Goal: Information Seeking & Learning: Find specific fact

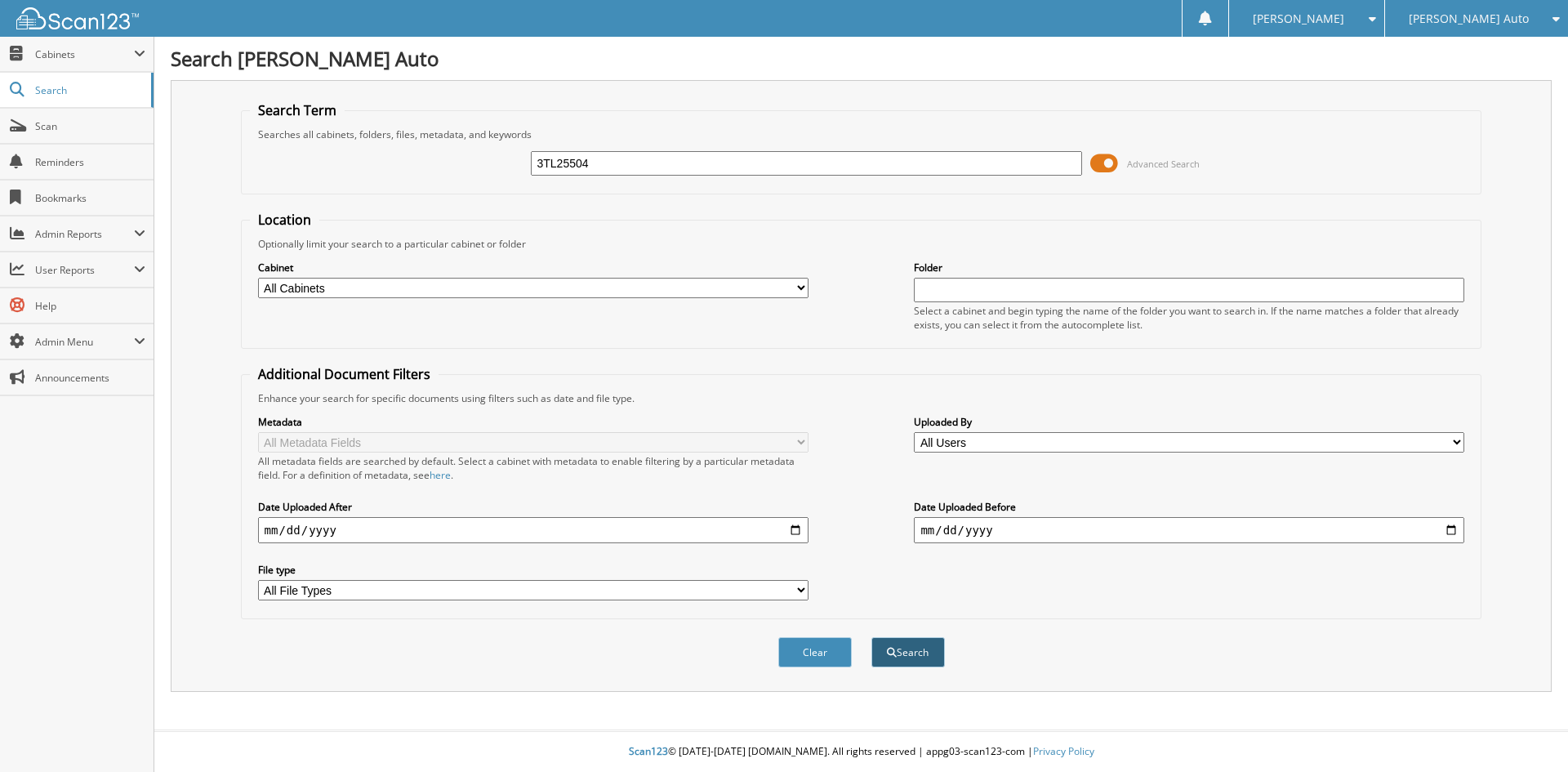
type input "3TL25504"
click at [918, 653] on button "Search" at bounding box center [909, 652] width 74 height 30
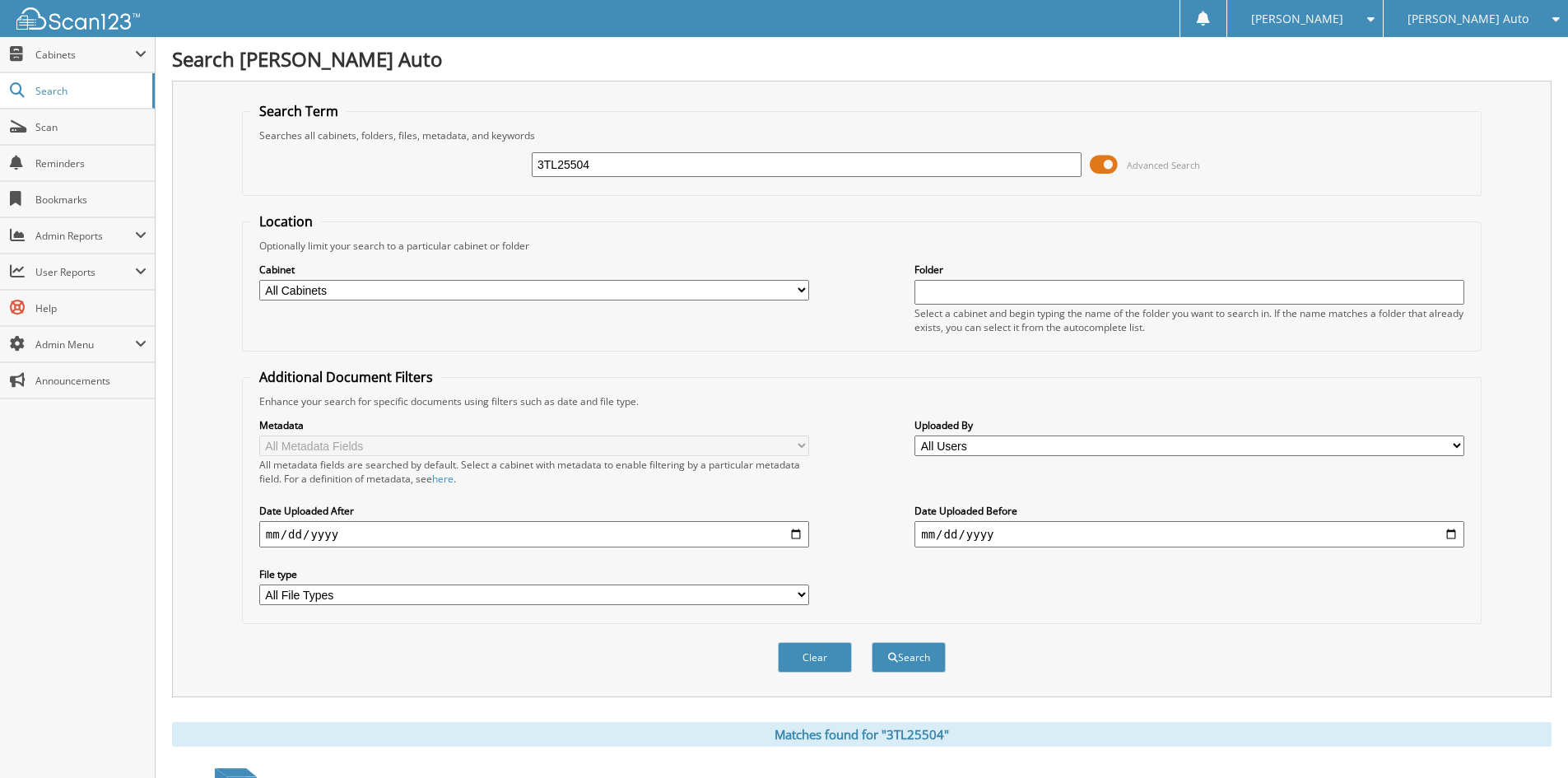
click at [1105, 166] on span at bounding box center [1104, 164] width 28 height 25
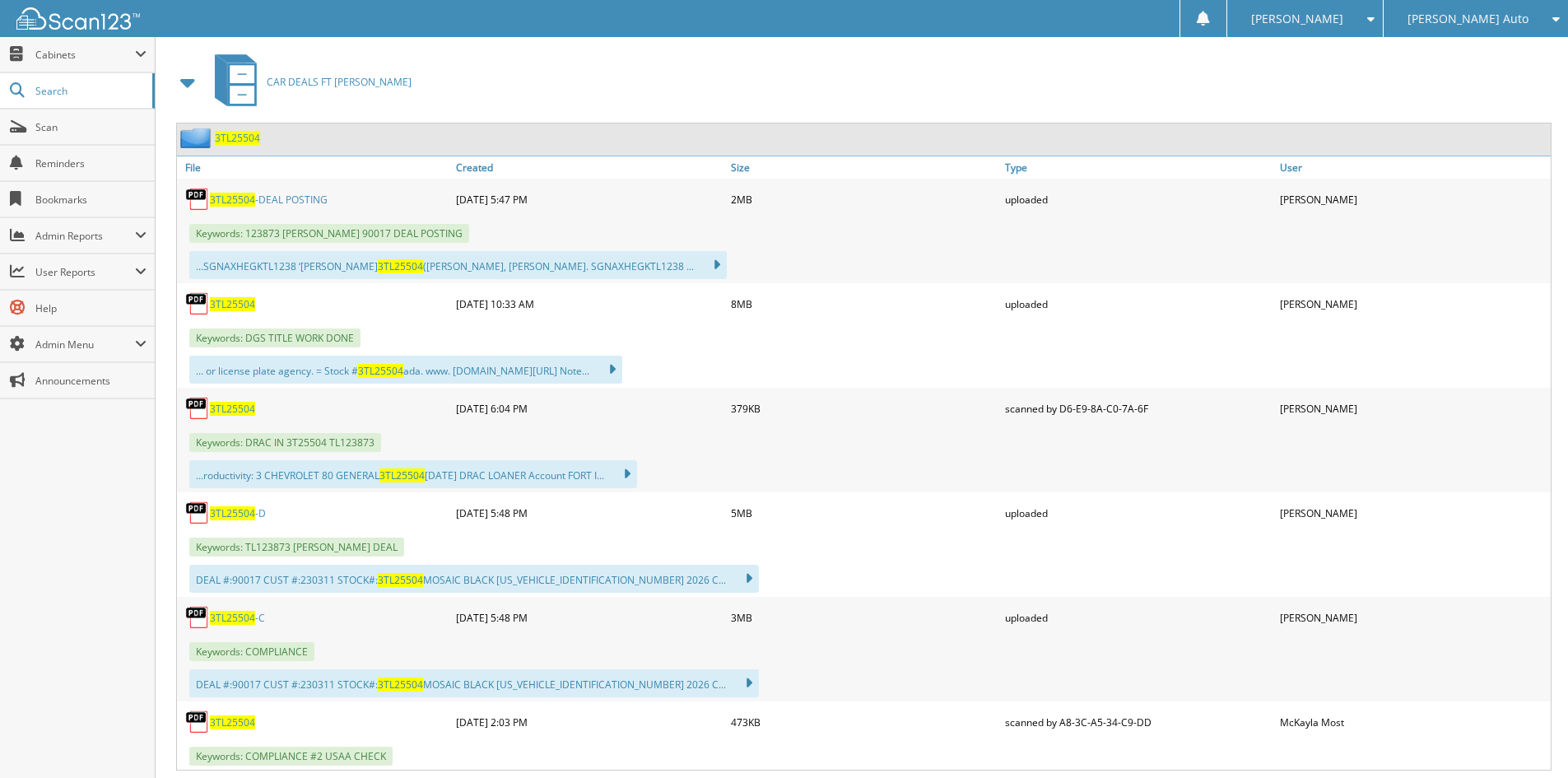
scroll to position [330, 0]
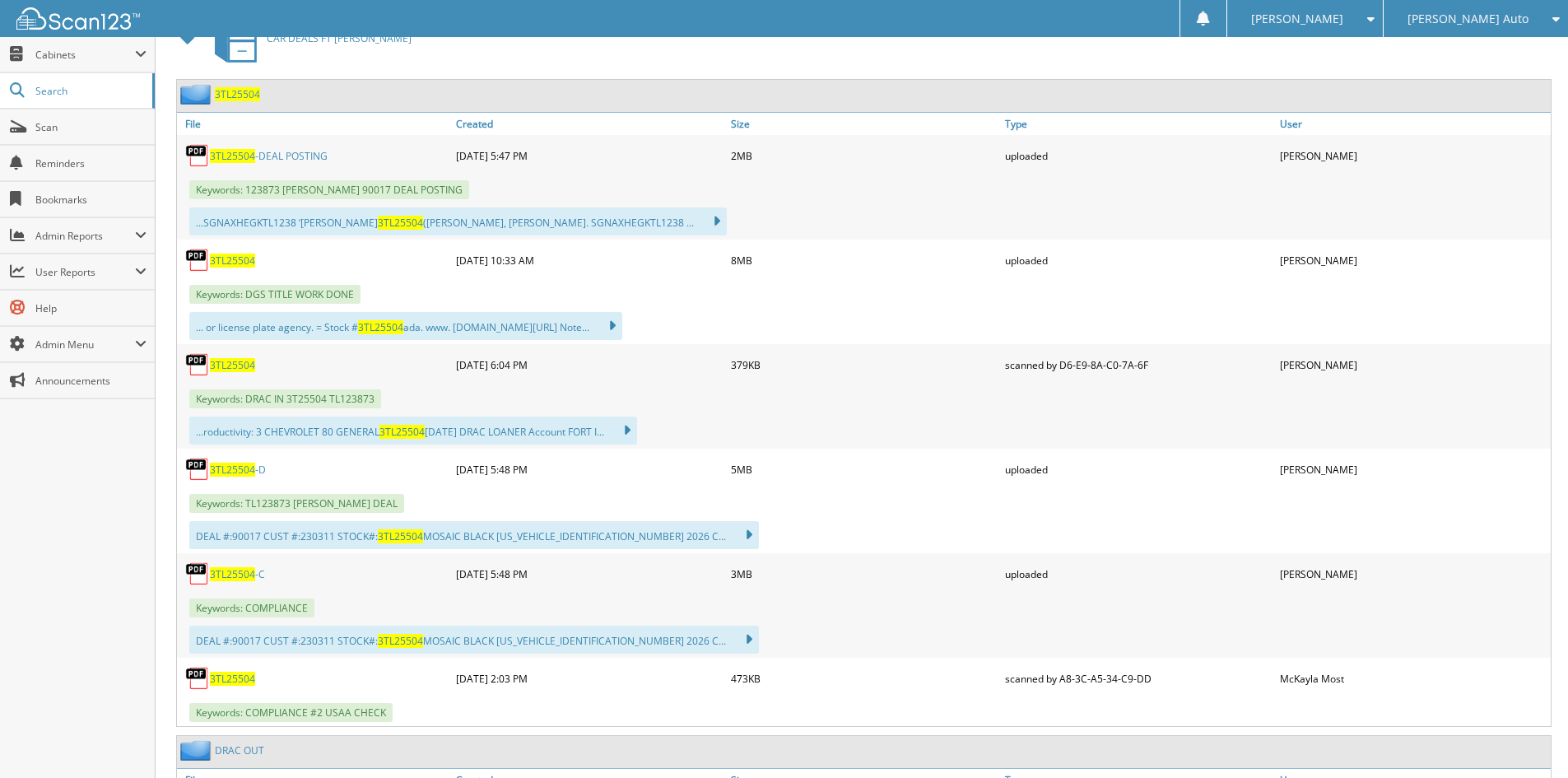
click at [241, 575] on span "3TL25504" at bounding box center [232, 574] width 45 height 14
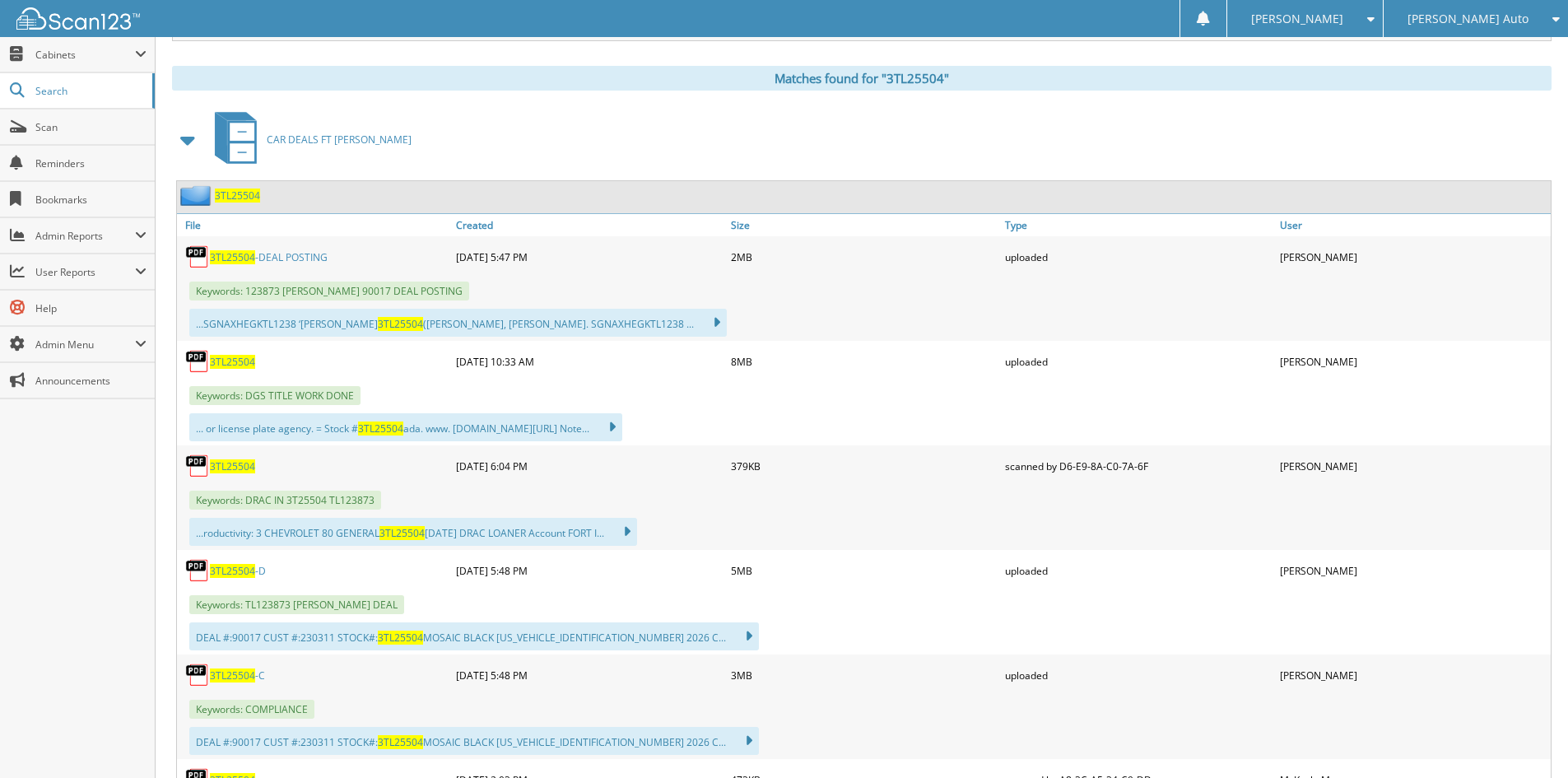
scroll to position [0, 0]
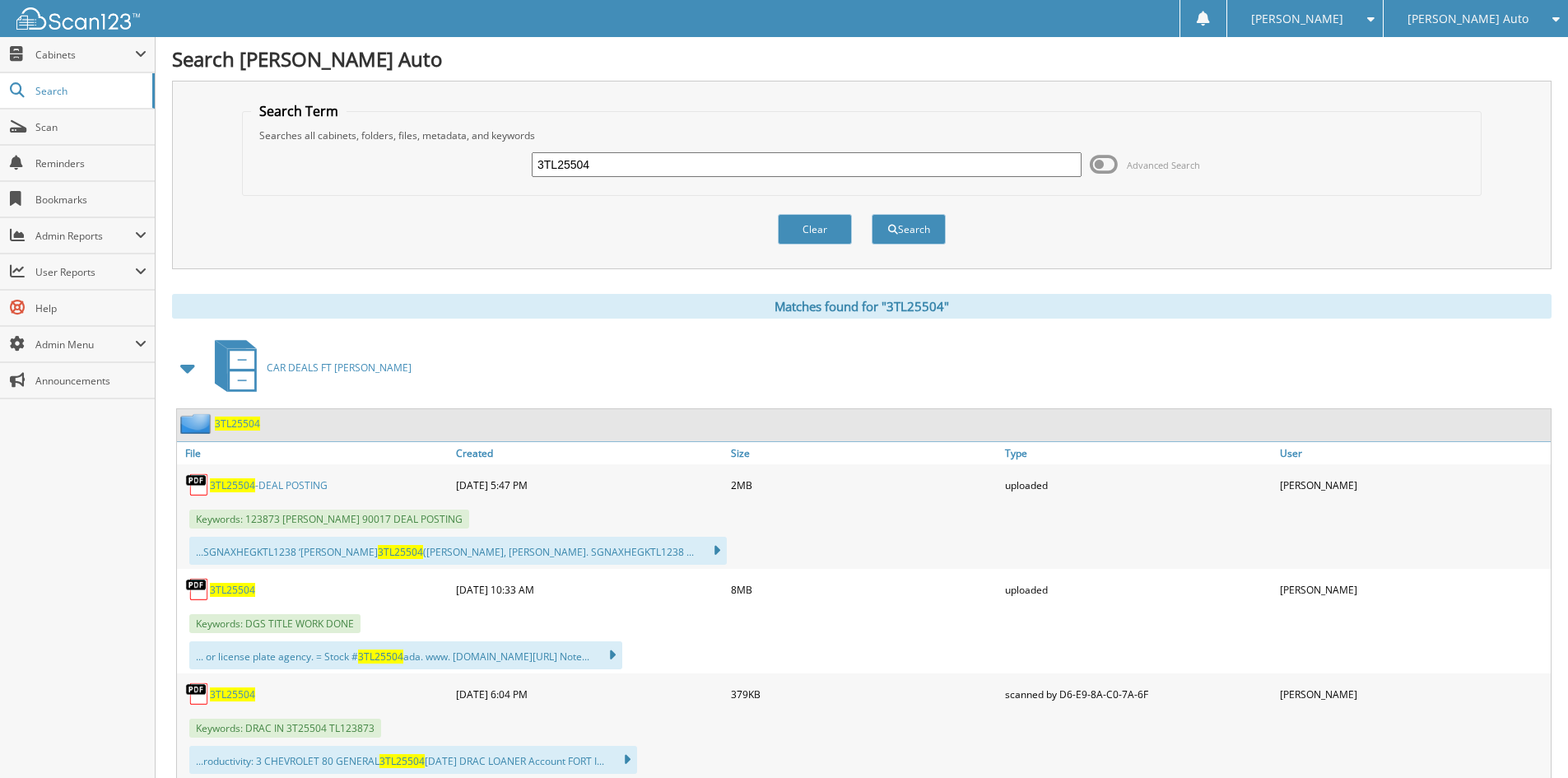
drag, startPoint x: 1133, startPoint y: 67, endPoint x: 930, endPoint y: 102, distance: 206.0
click at [1133, 67] on h1 "Search [PERSON_NAME] Auto" at bounding box center [861, 59] width 1380 height 27
click at [628, 158] on input "3TL25504" at bounding box center [807, 164] width 550 height 25
paste input "25486"
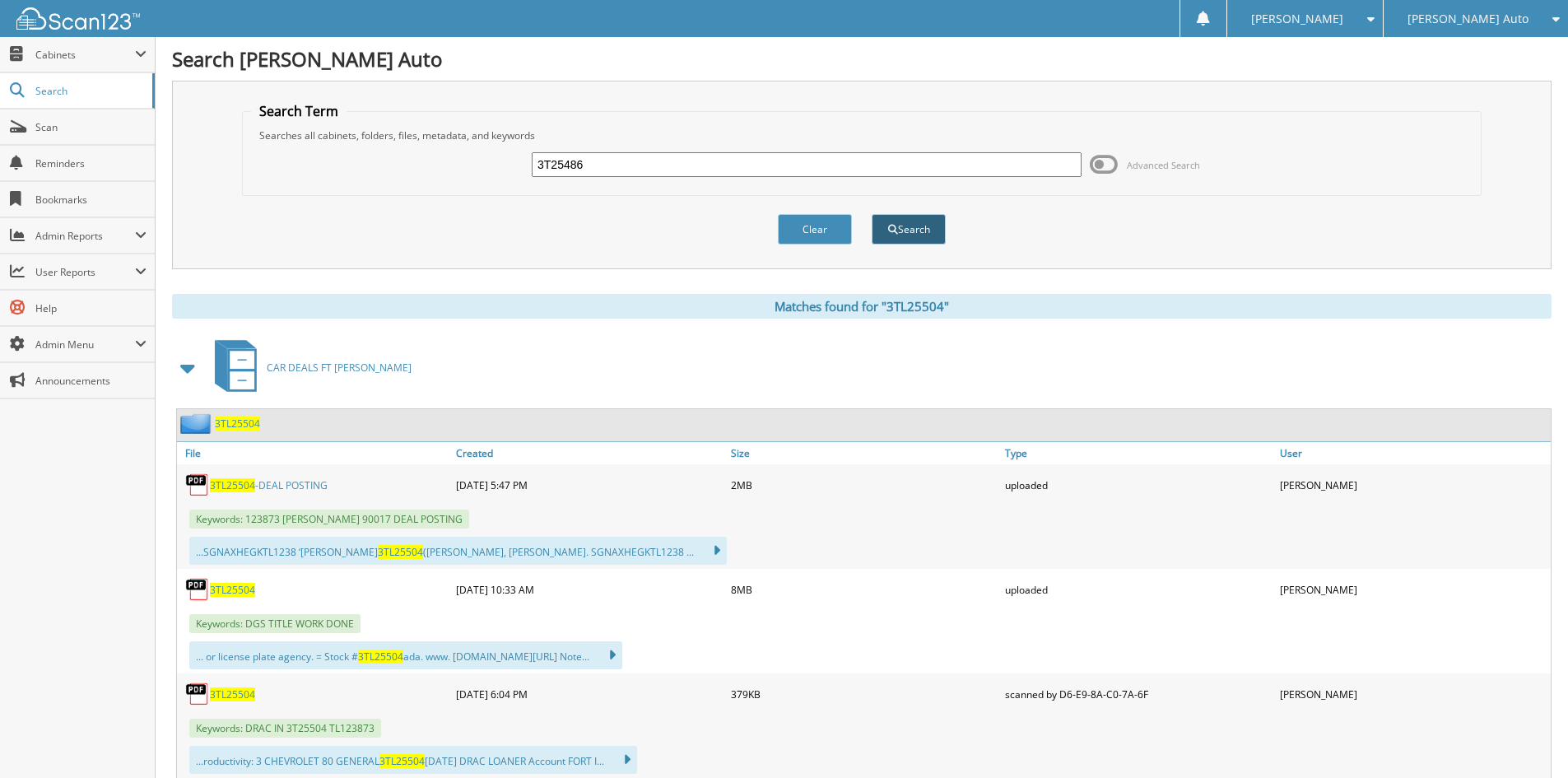
type input "3T25486"
click at [926, 231] on button "Search" at bounding box center [909, 229] width 74 height 31
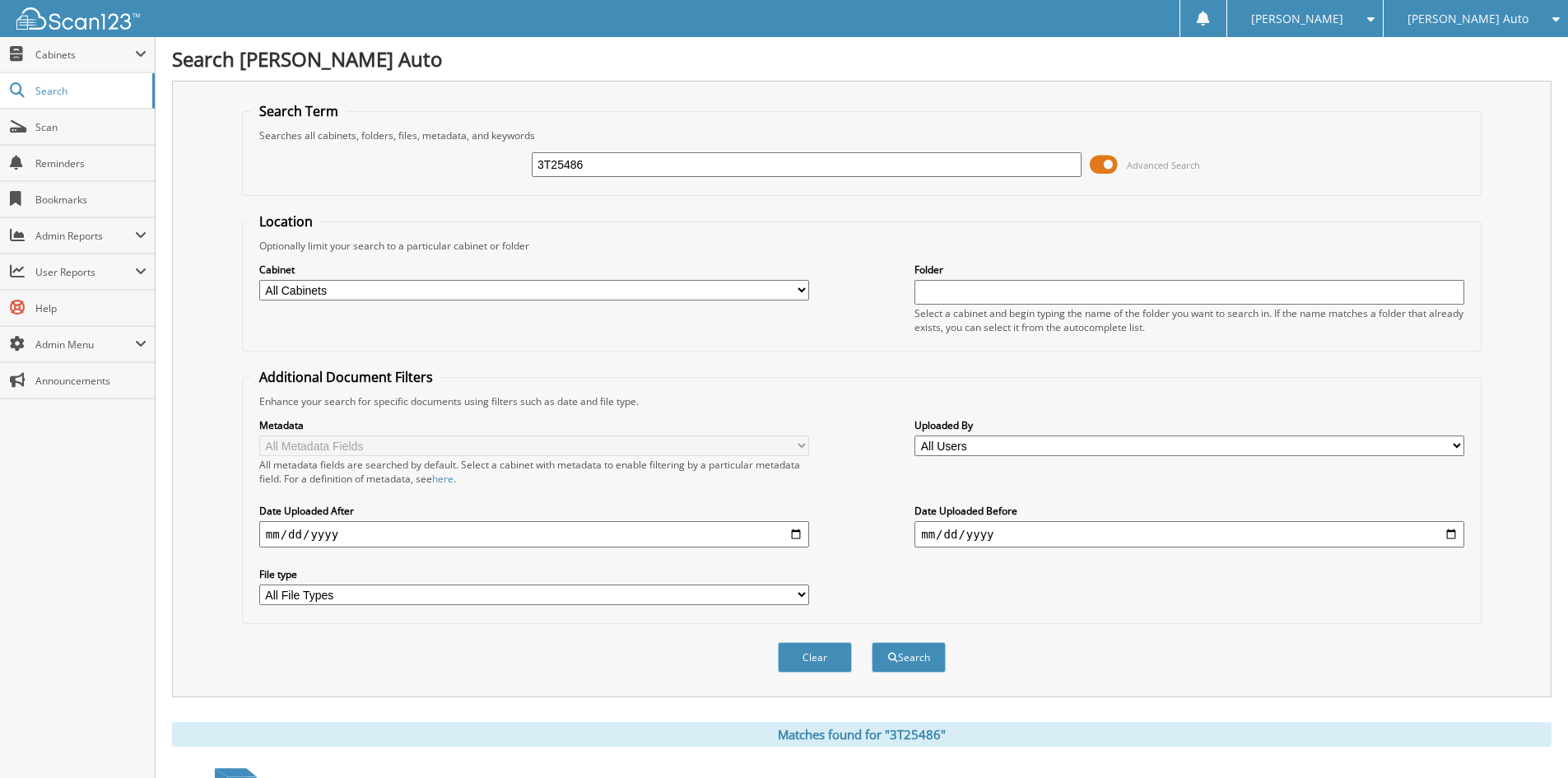
click at [1092, 165] on span at bounding box center [1104, 164] width 28 height 25
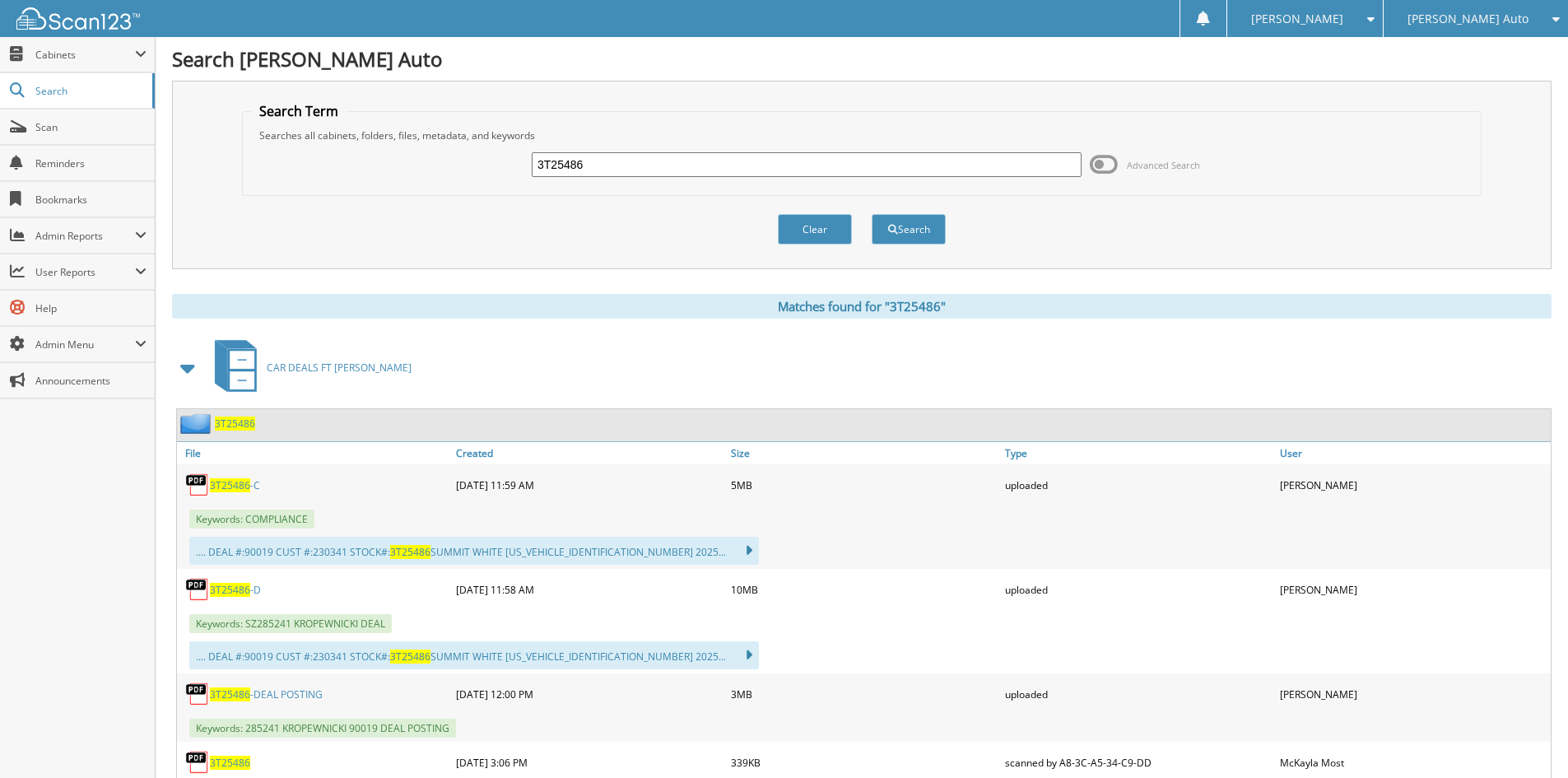
click at [218, 482] on span "3T25486" at bounding box center [230, 485] width 40 height 14
click at [851, 62] on h1 "Search [PERSON_NAME] Auto" at bounding box center [861, 59] width 1380 height 27
click at [679, 154] on input "3T25486" at bounding box center [807, 164] width 550 height 25
paste input "510"
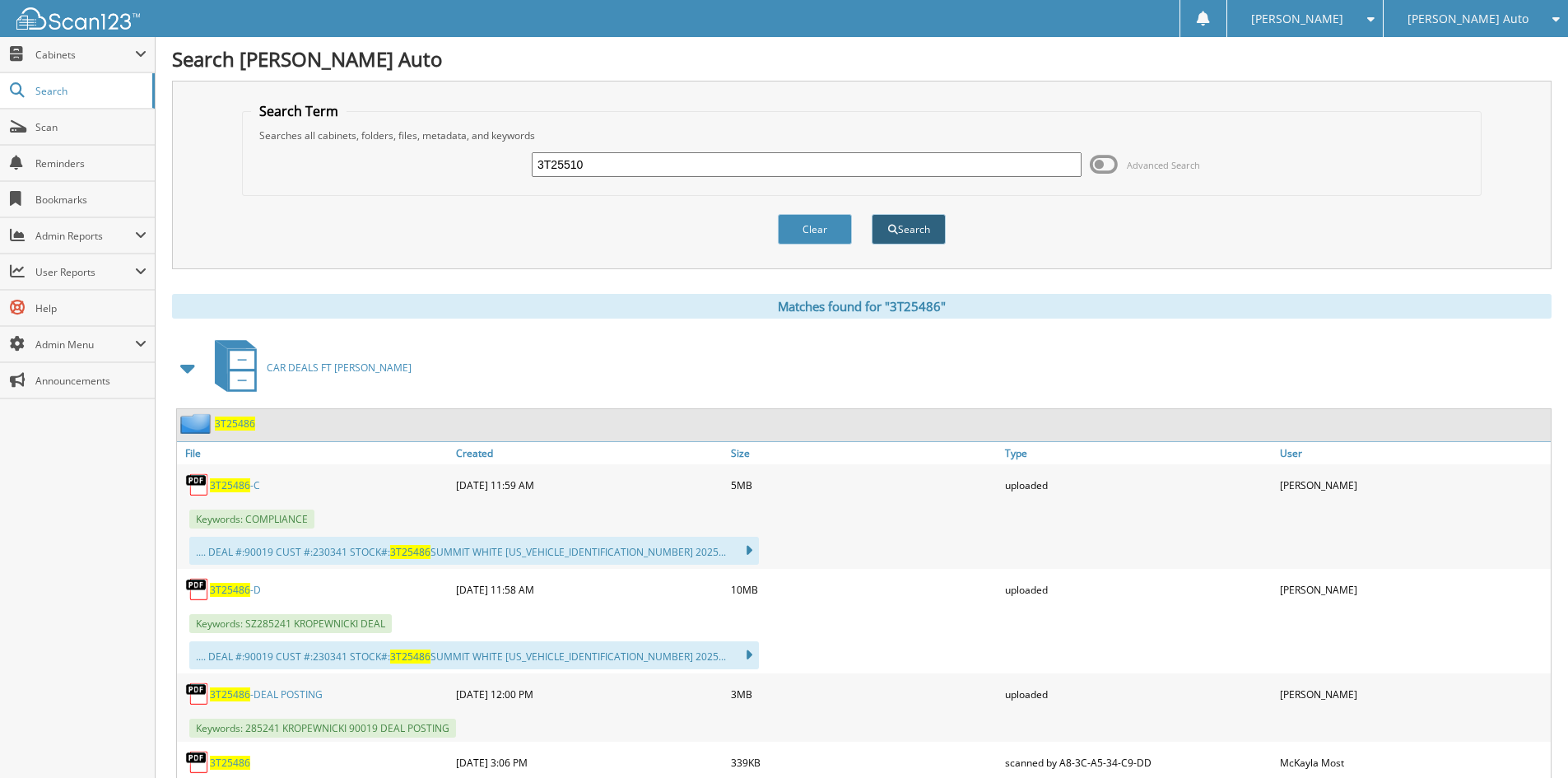
type input "3T25510"
click at [888, 225] on span "submit" at bounding box center [893, 230] width 10 height 10
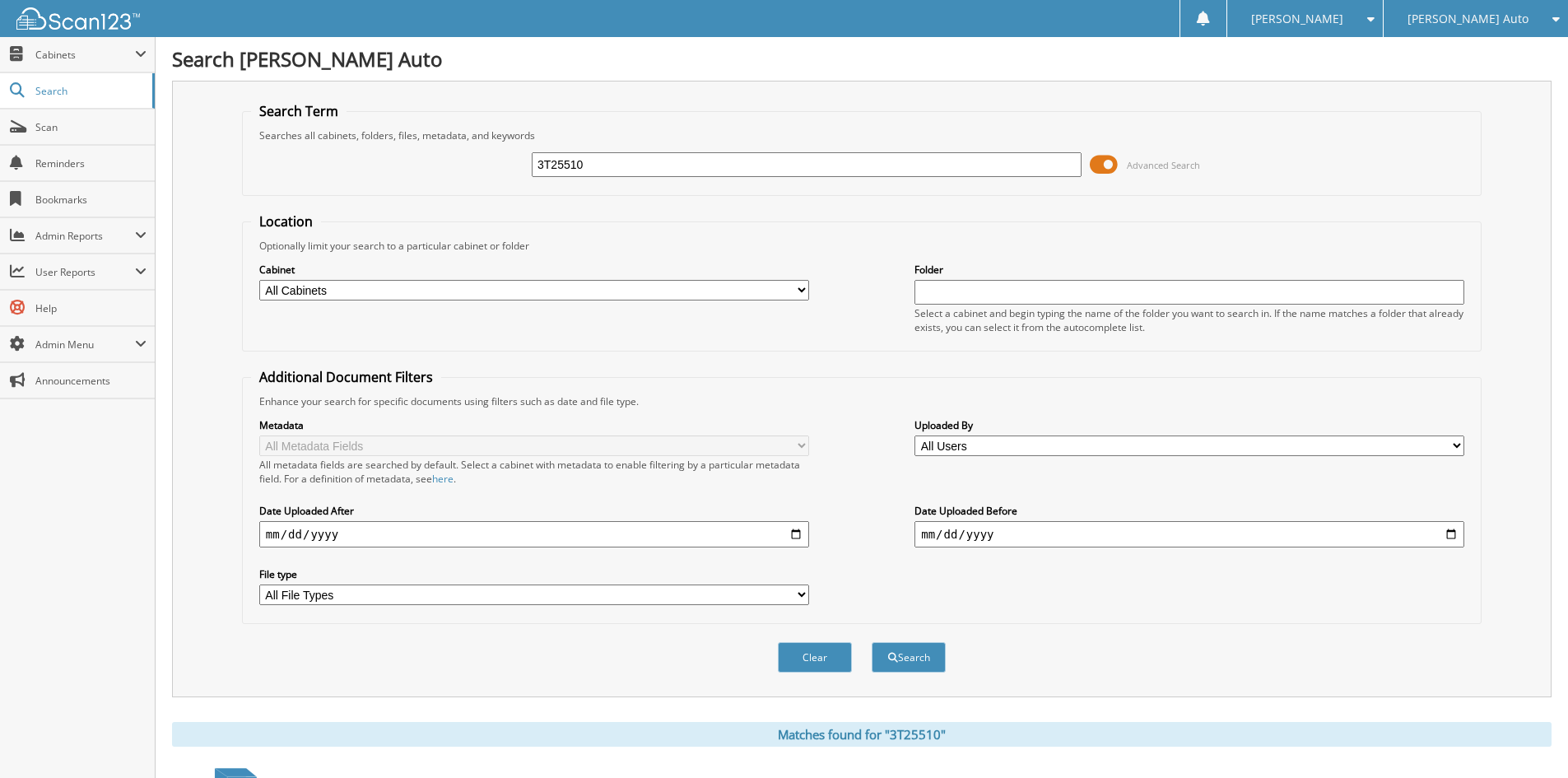
click at [1119, 165] on span "Advanced Search" at bounding box center [1145, 164] width 111 height 25
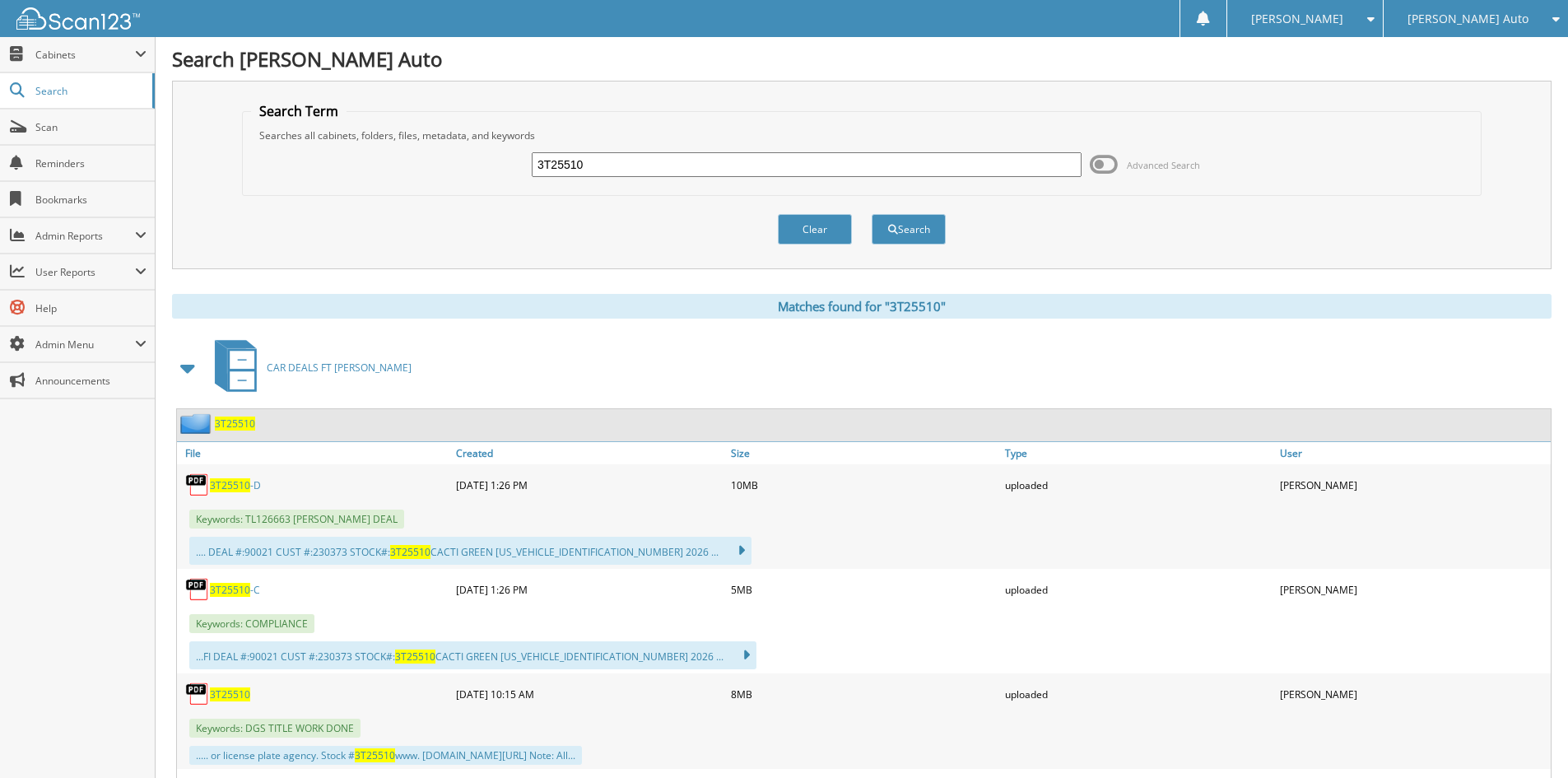
click at [235, 586] on span "3T25510" at bounding box center [230, 590] width 40 height 14
click at [812, 64] on h1 "Search [PERSON_NAME] Auto" at bounding box center [861, 59] width 1380 height 27
click at [706, 151] on div "3T25510" at bounding box center [807, 164] width 550 height 28
click at [705, 160] on input "3T25510" at bounding box center [807, 164] width 550 height 25
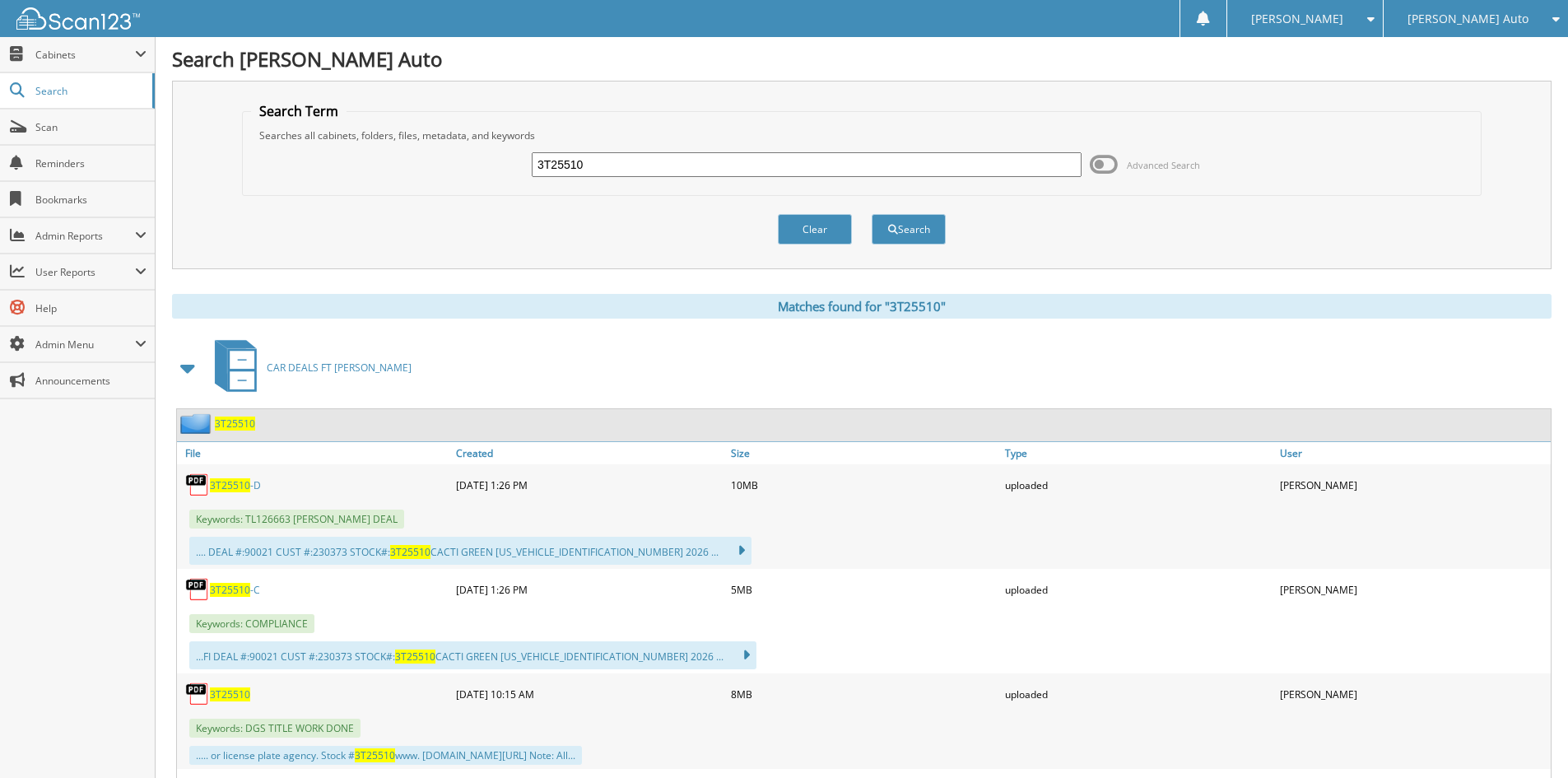
drag, startPoint x: 705, startPoint y: 160, endPoint x: 723, endPoint y: 168, distance: 19.7
click at [705, 160] on input "3T25510" at bounding box center [807, 164] width 550 height 25
paste input "6021"
type input "3T26021"
click at [928, 233] on button "Search" at bounding box center [909, 229] width 74 height 31
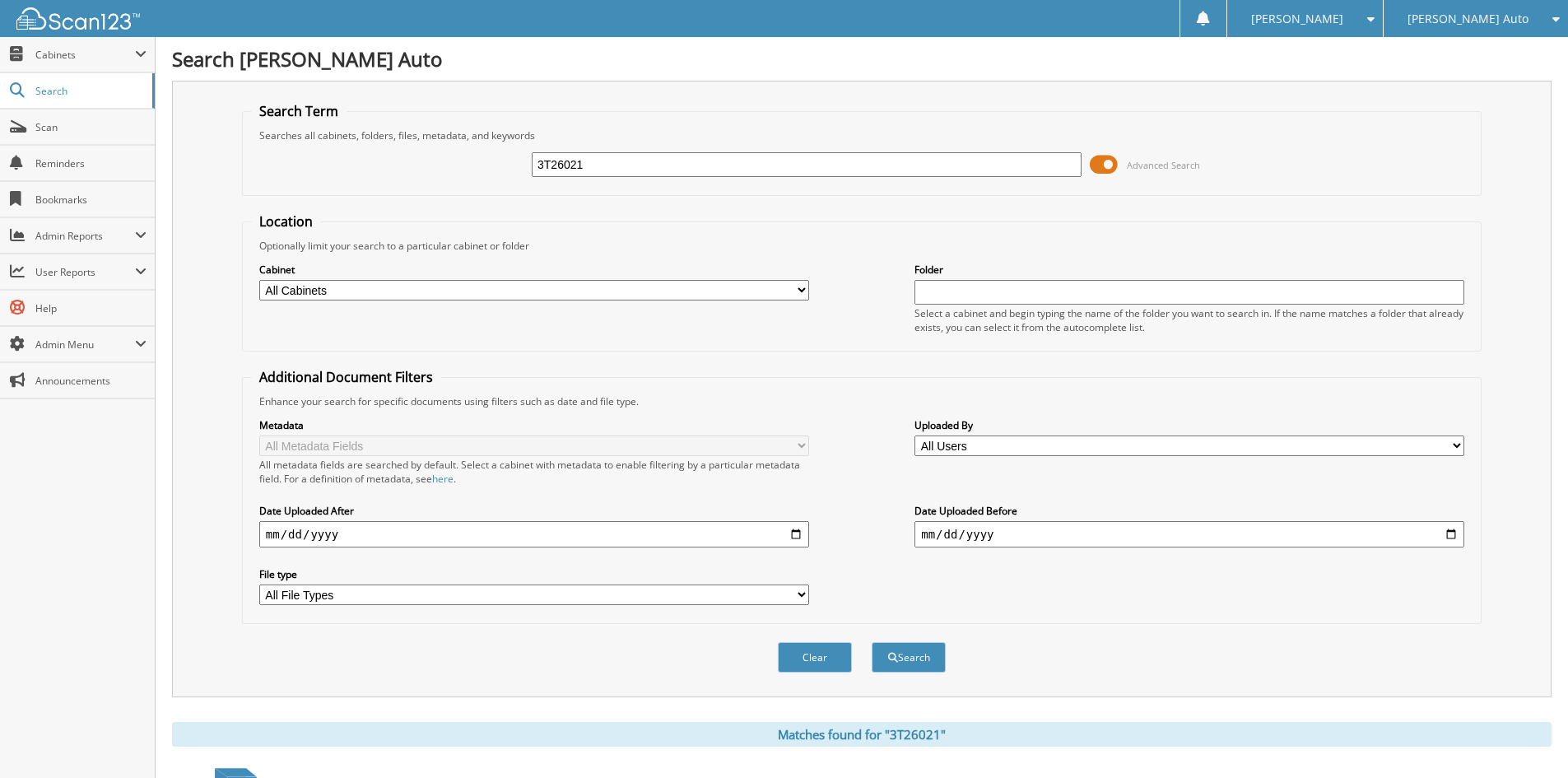
click at [1100, 167] on span at bounding box center [1104, 164] width 28 height 25
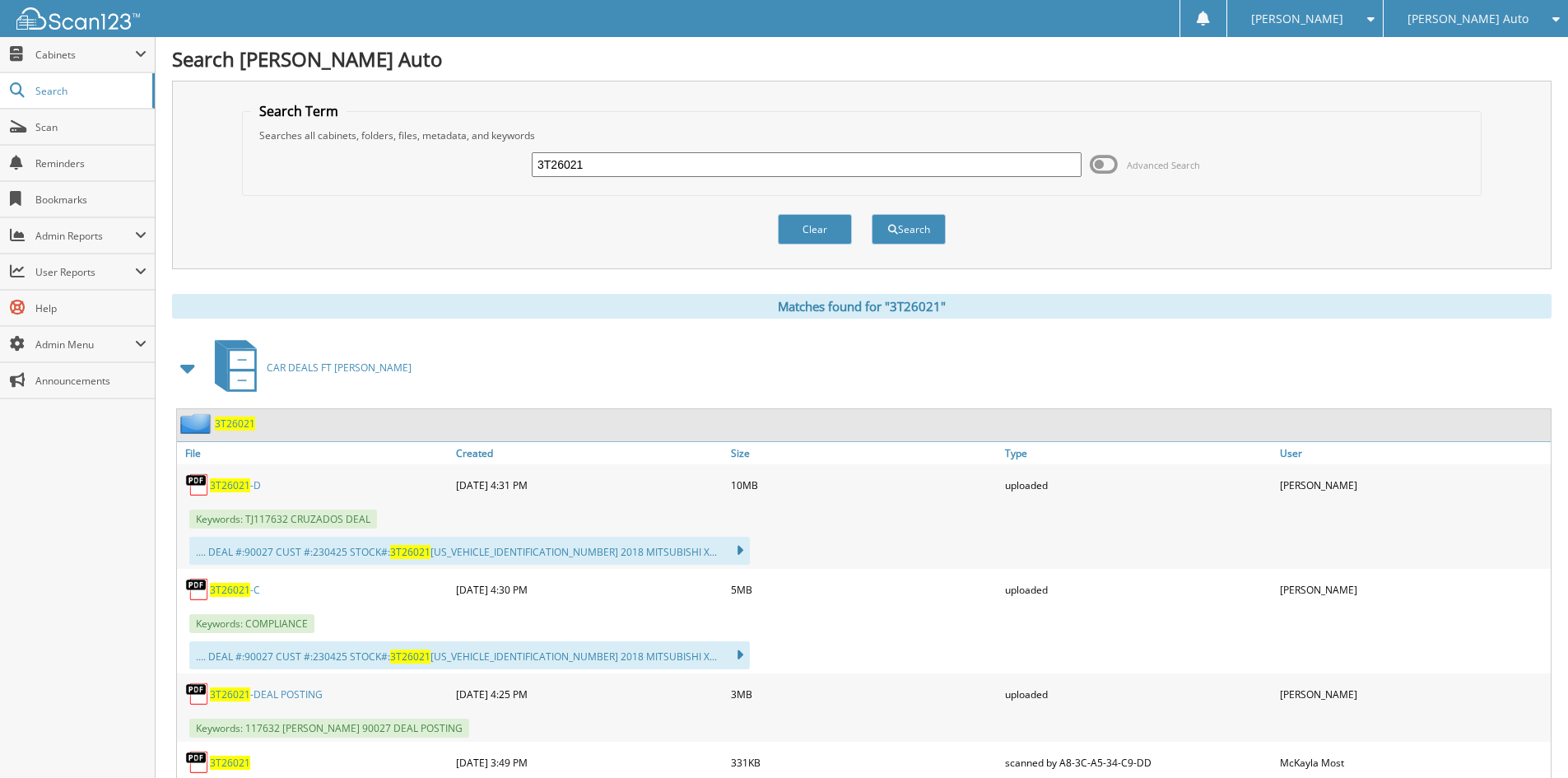
click at [216, 591] on span "3T26021" at bounding box center [230, 590] width 40 height 14
click at [906, 45] on h1 "Search [PERSON_NAME] Auto" at bounding box center [861, 59] width 1380 height 27
click at [627, 167] on input "3T26021" at bounding box center [807, 164] width 550 height 25
paste input "3"
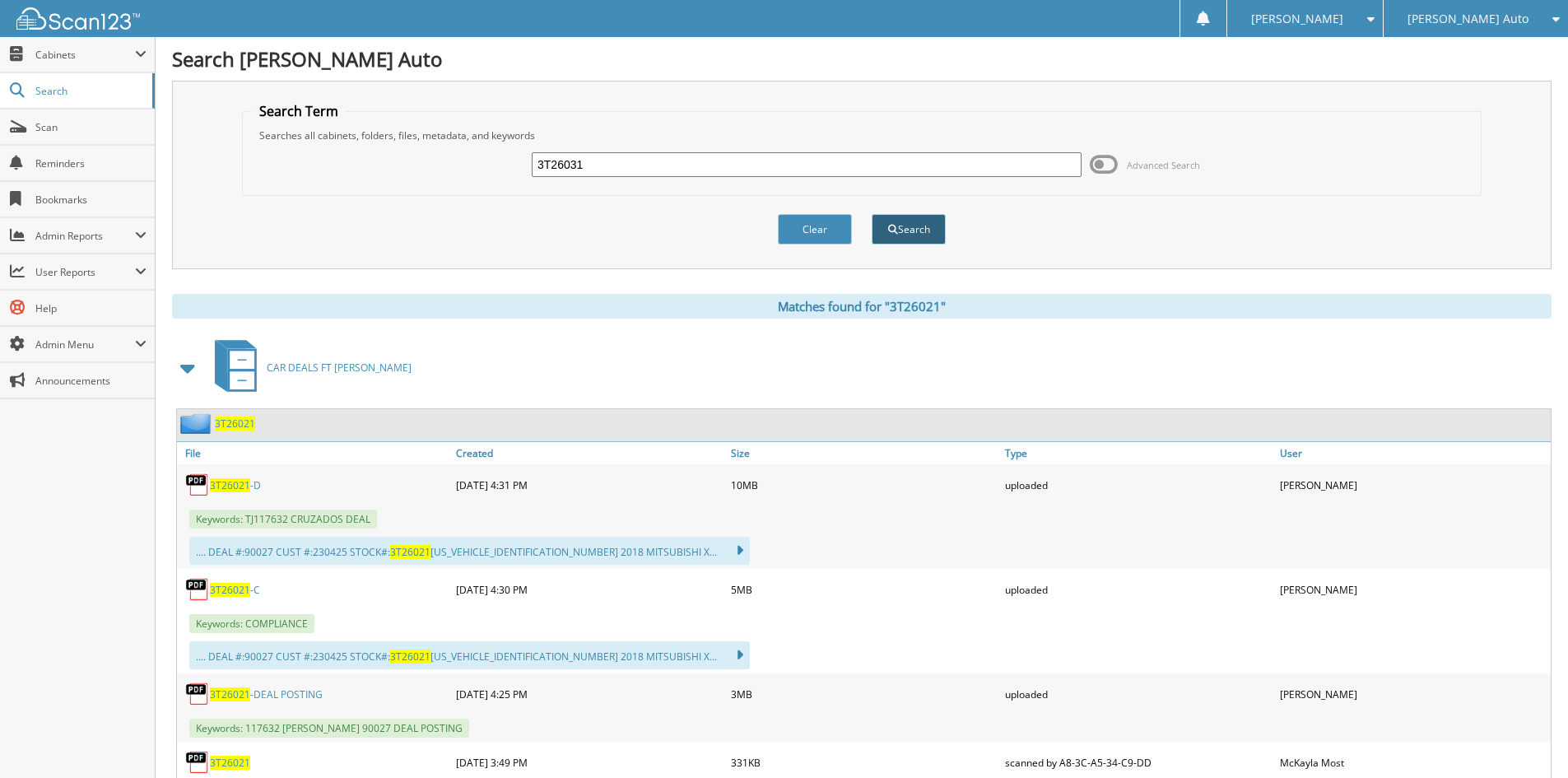
type input "3T26031"
click at [912, 235] on button "Search" at bounding box center [909, 229] width 74 height 31
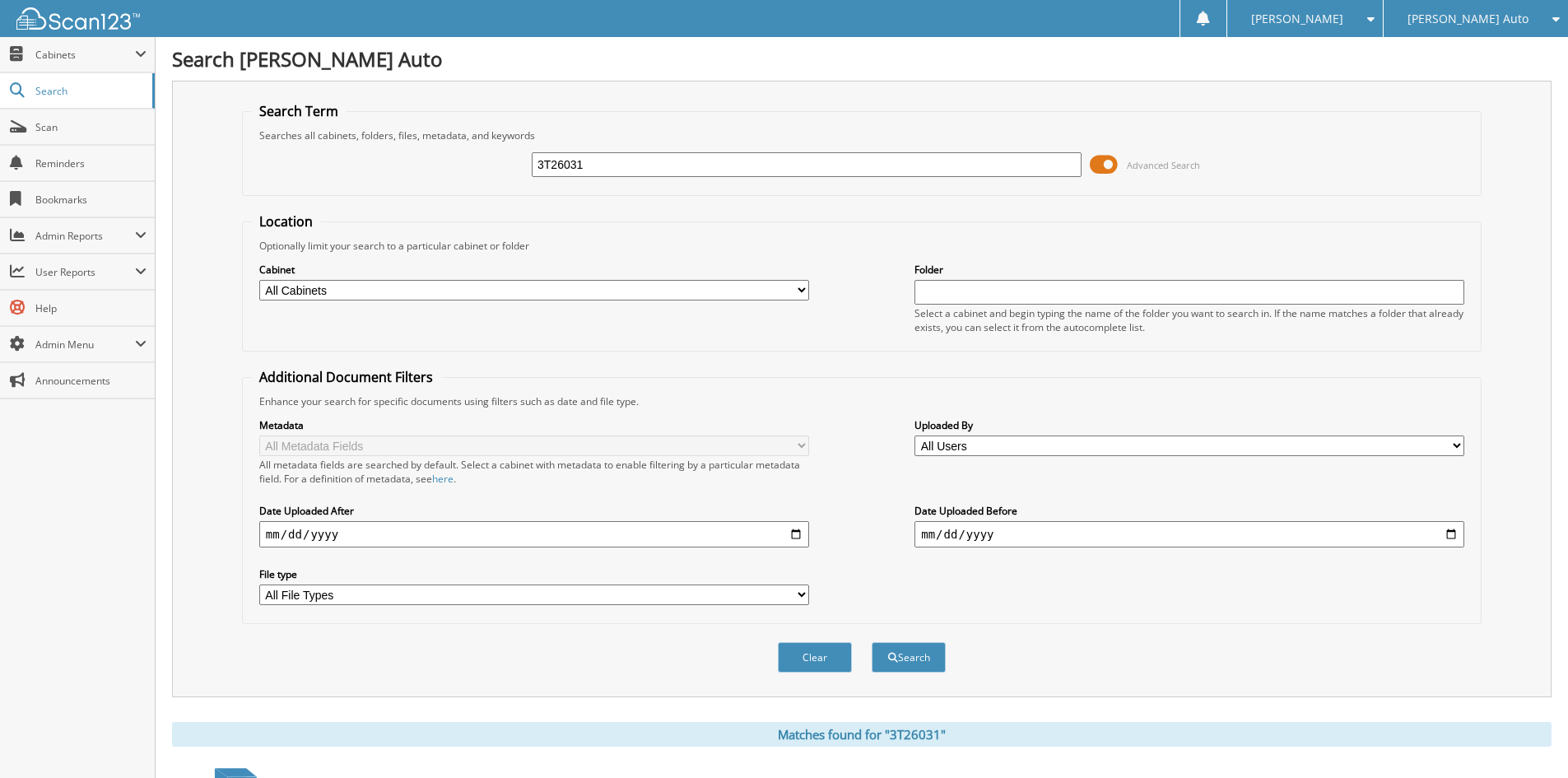
click at [1101, 168] on span at bounding box center [1104, 164] width 28 height 25
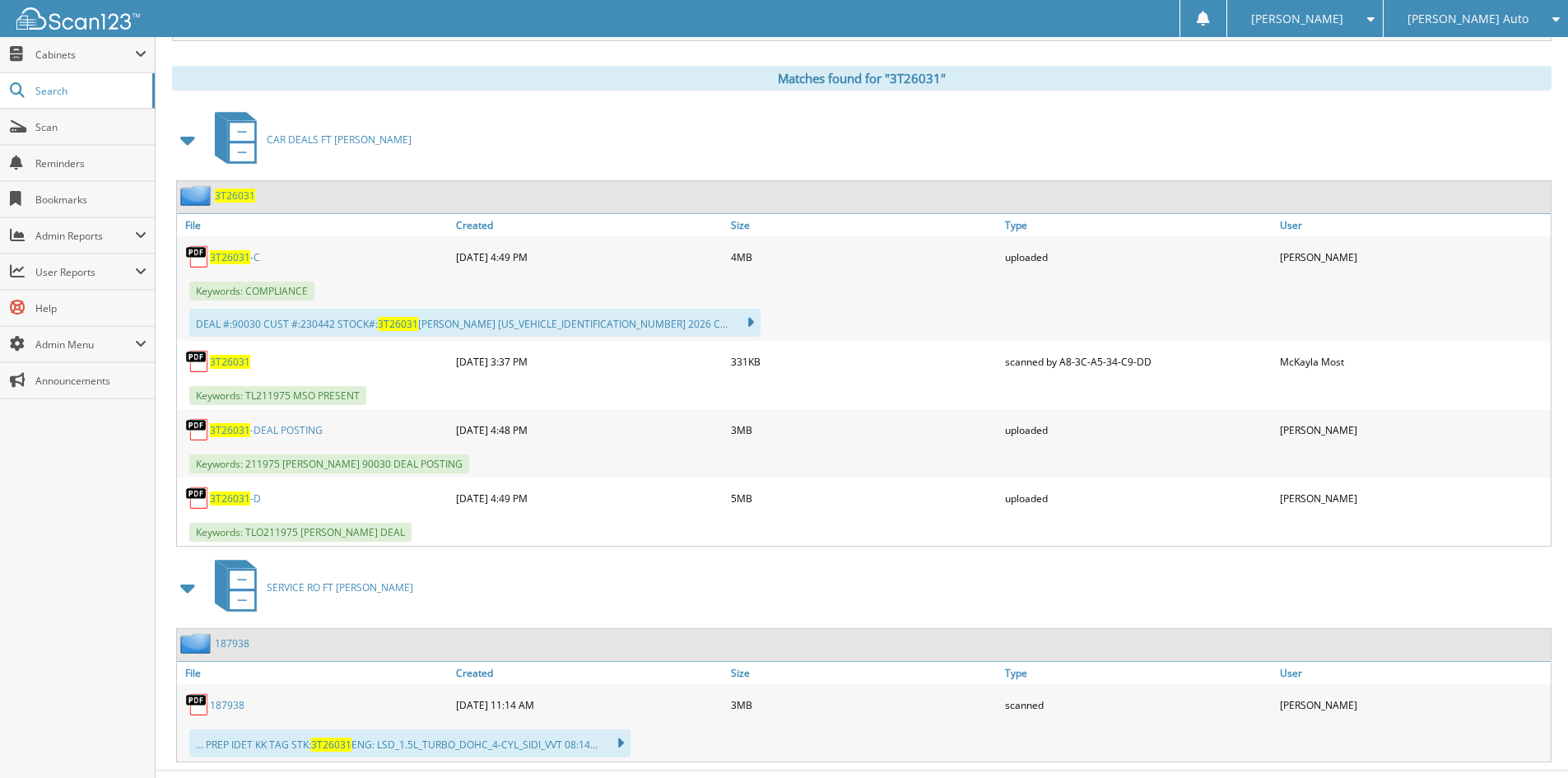
scroll to position [262, 0]
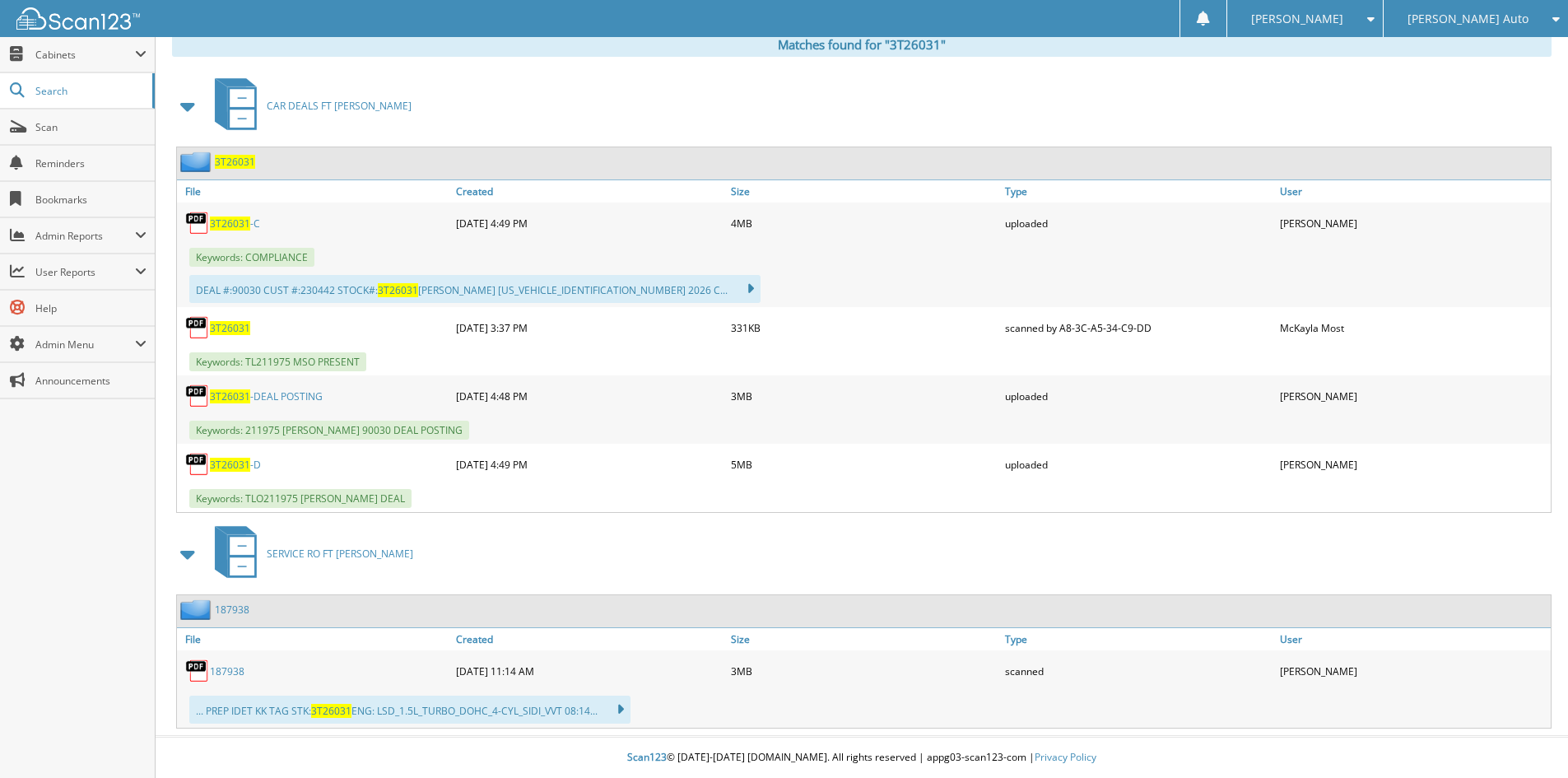
click at [240, 221] on span "3T26031" at bounding box center [230, 223] width 40 height 14
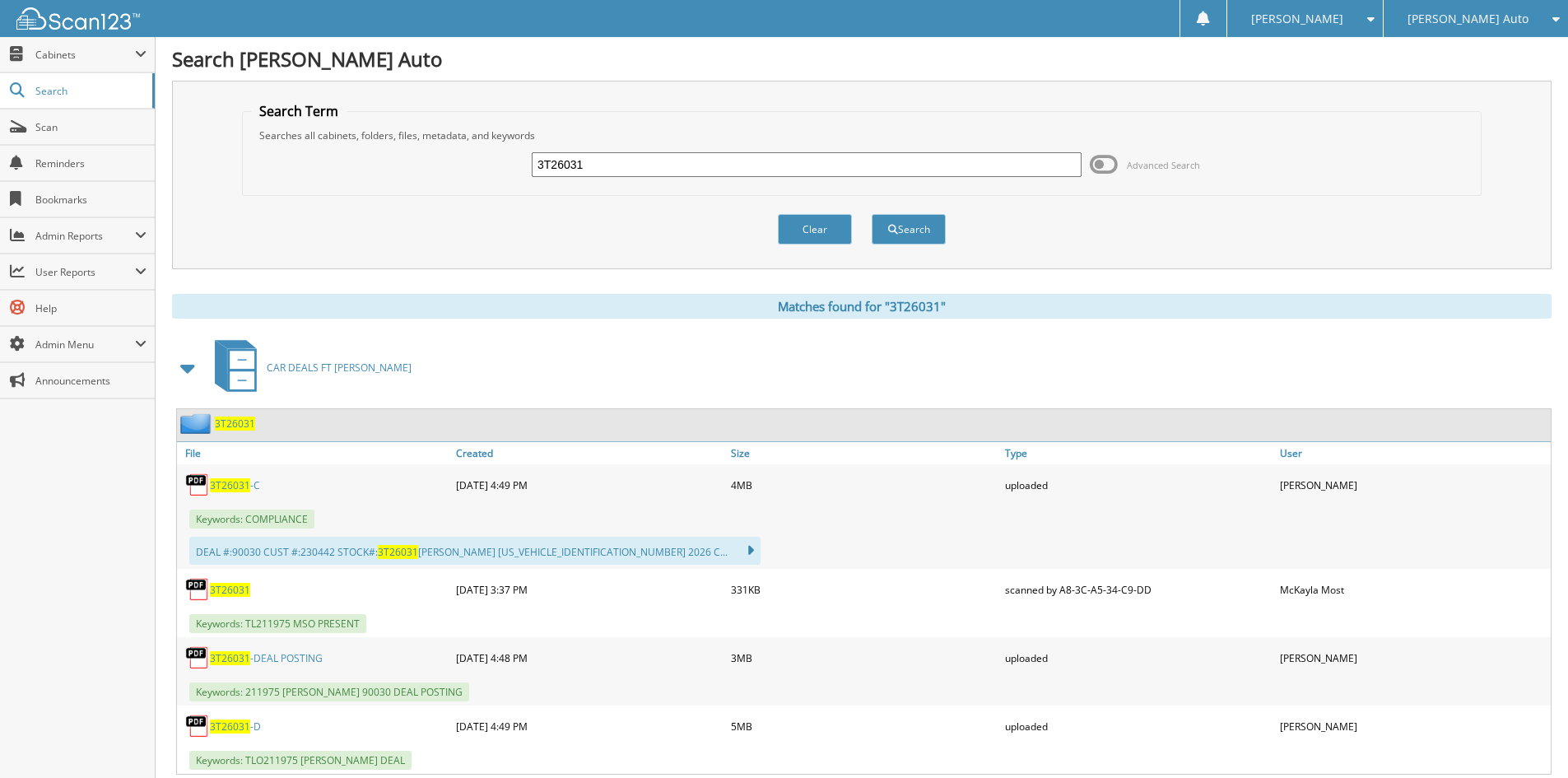
drag, startPoint x: 687, startPoint y: 167, endPoint x: -127, endPoint y: 127, distance: 815.0
click at [0, 127] on html "Brittney R. Settings Logout Dyer Auto Dyer Chevrolet of Lake Wales Dyer Kia" at bounding box center [784, 519] width 1568 height 1040
type input "att"
click at [872, 214] on button "Search" at bounding box center [909, 229] width 74 height 31
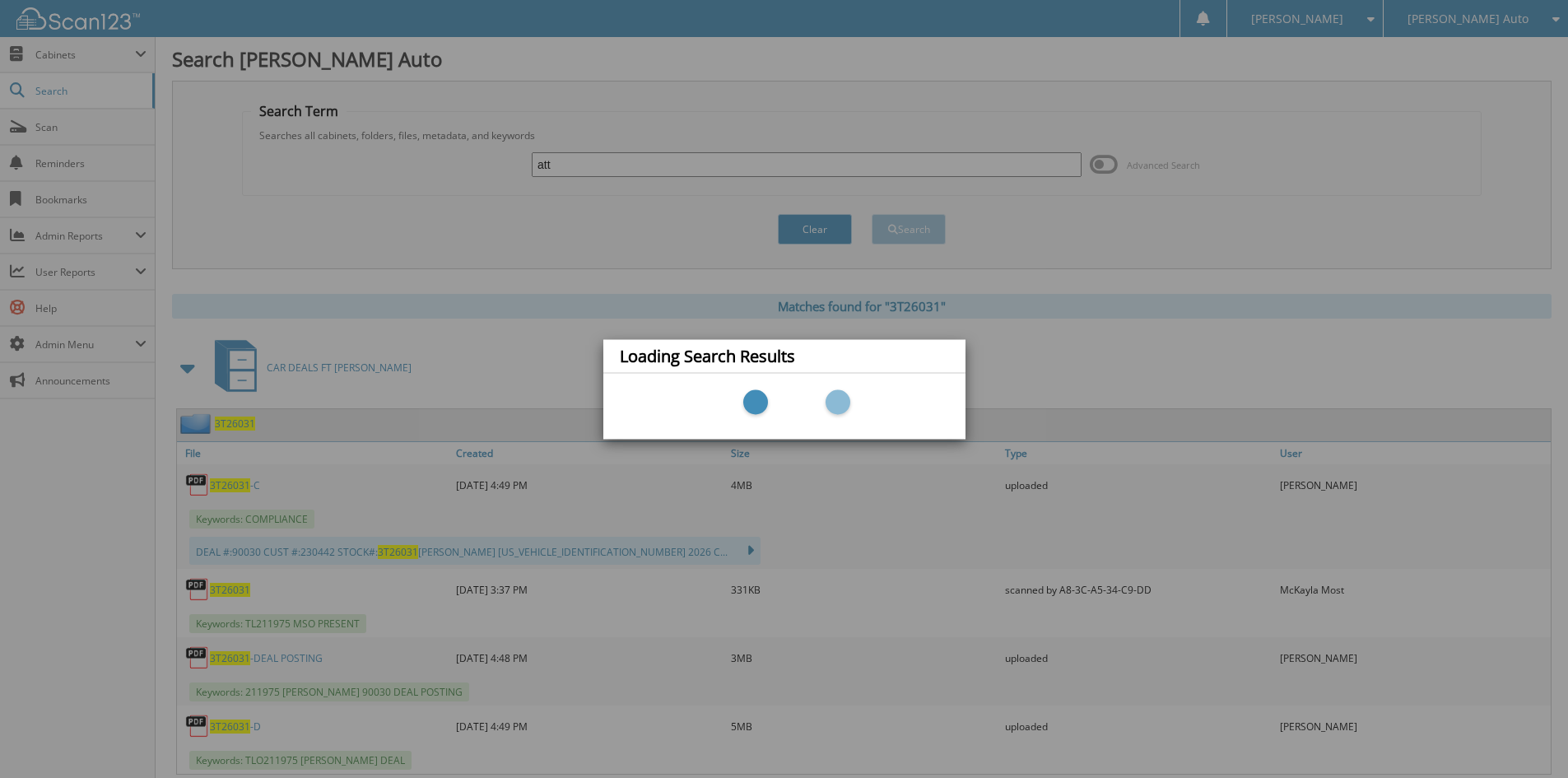
click at [367, 224] on div "Loading Search Results" at bounding box center [784, 389] width 1568 height 778
click at [831, 205] on div "Loading Search Results" at bounding box center [784, 389] width 1568 height 778
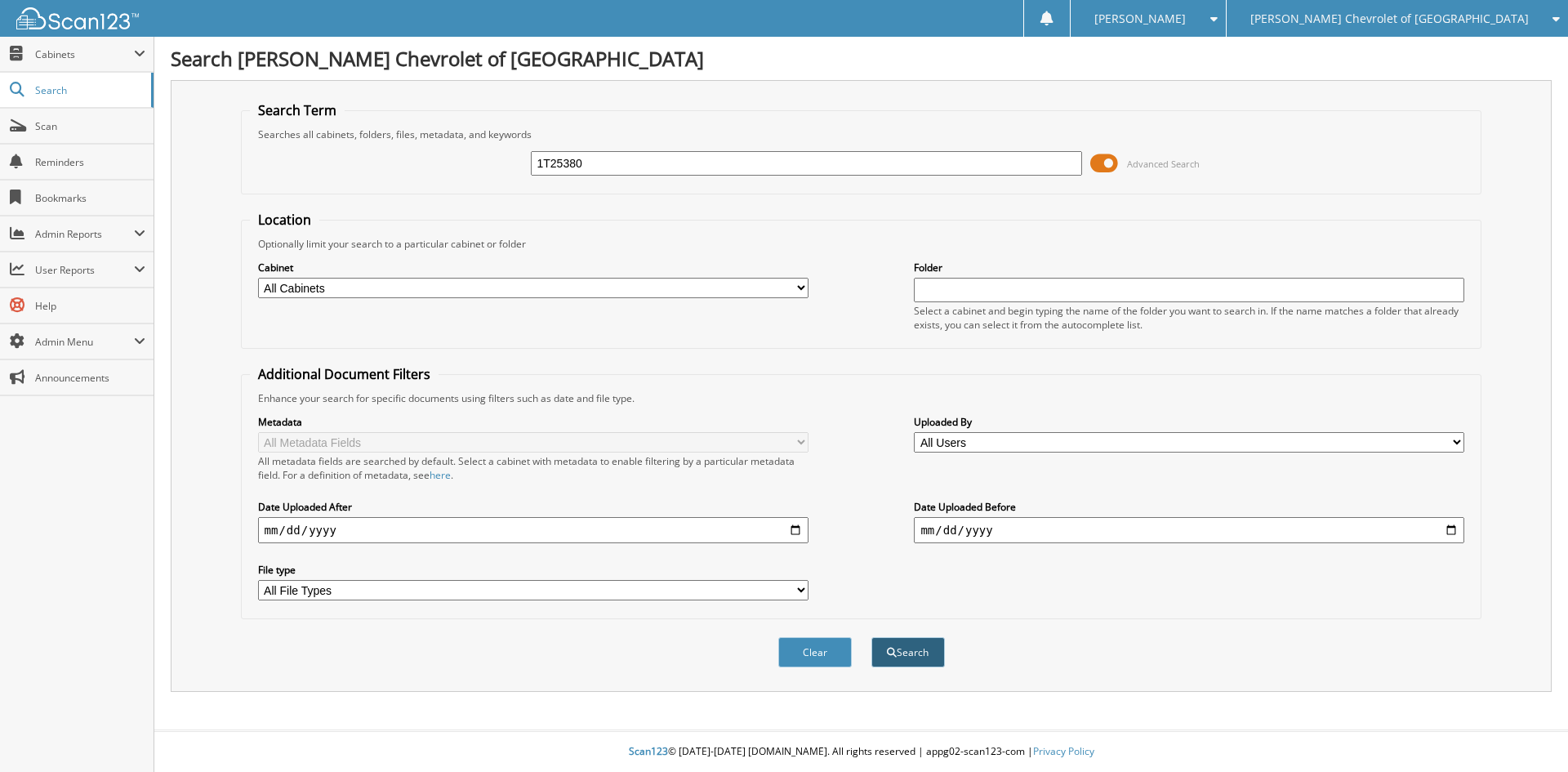
type input "1T25380"
click at [904, 657] on button "Search" at bounding box center [909, 652] width 74 height 30
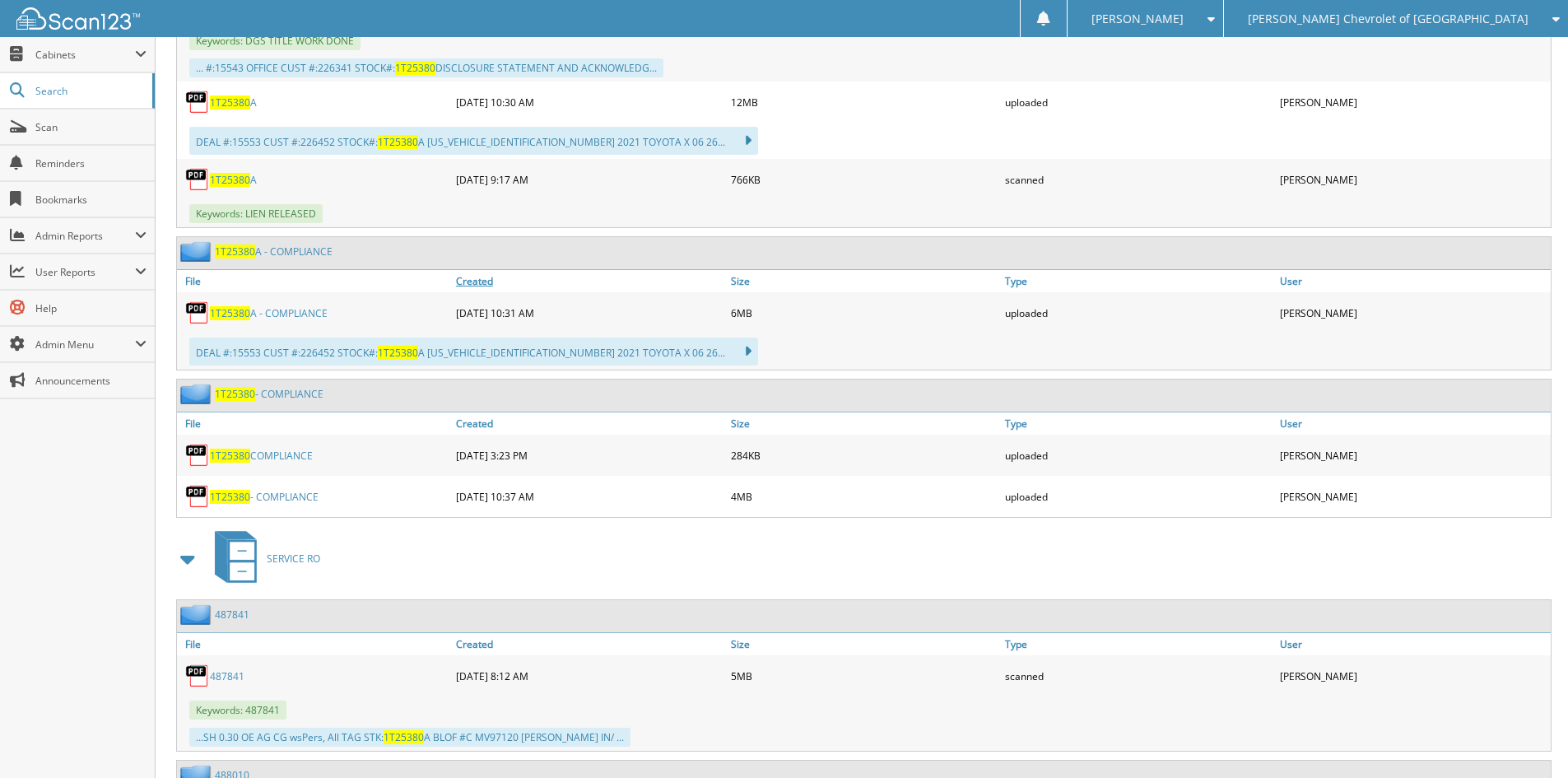
scroll to position [1729, 0]
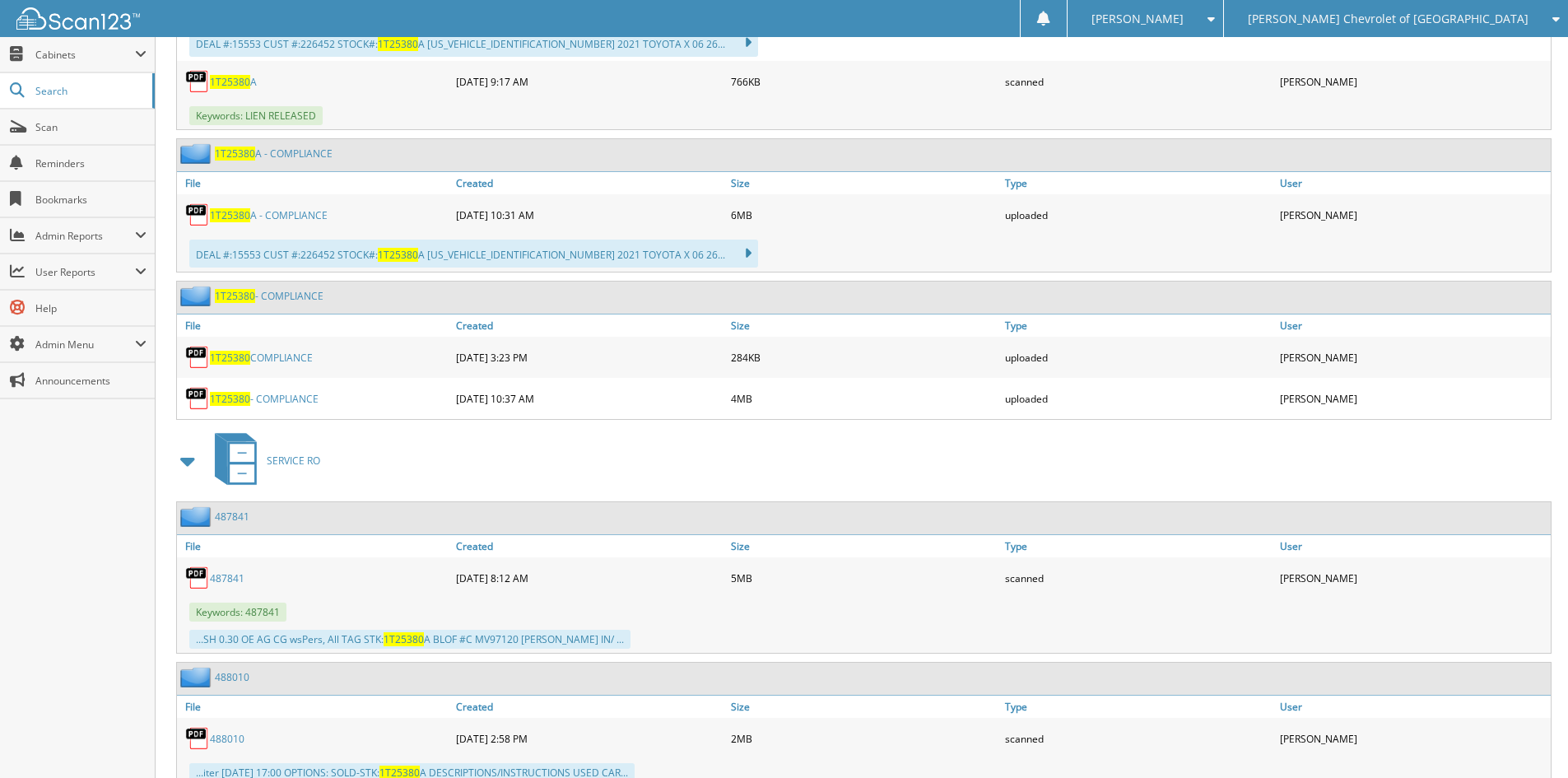
click at [288, 359] on link "1T25380 COMPLIANCE" at bounding box center [261, 358] width 103 height 14
click at [292, 406] on link "1T25380 - COMPLIANCE" at bounding box center [264, 399] width 109 height 14
